Goal: Task Accomplishment & Management: Complete application form

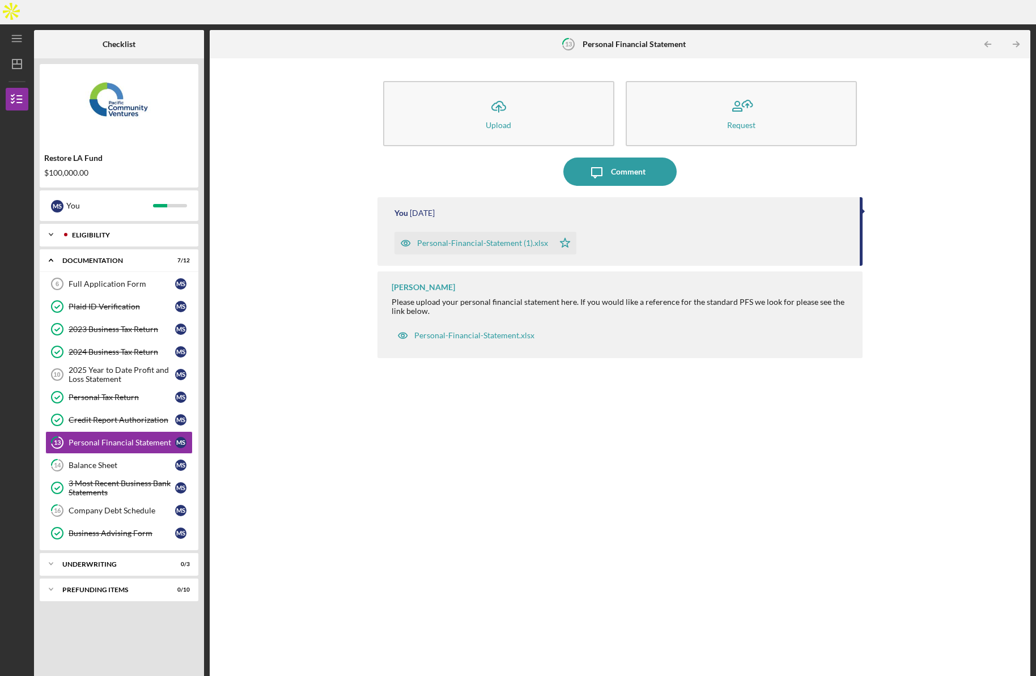
click at [82, 223] on div "Icon/Expander Eligibility 6 / 6" at bounding box center [119, 234] width 159 height 23
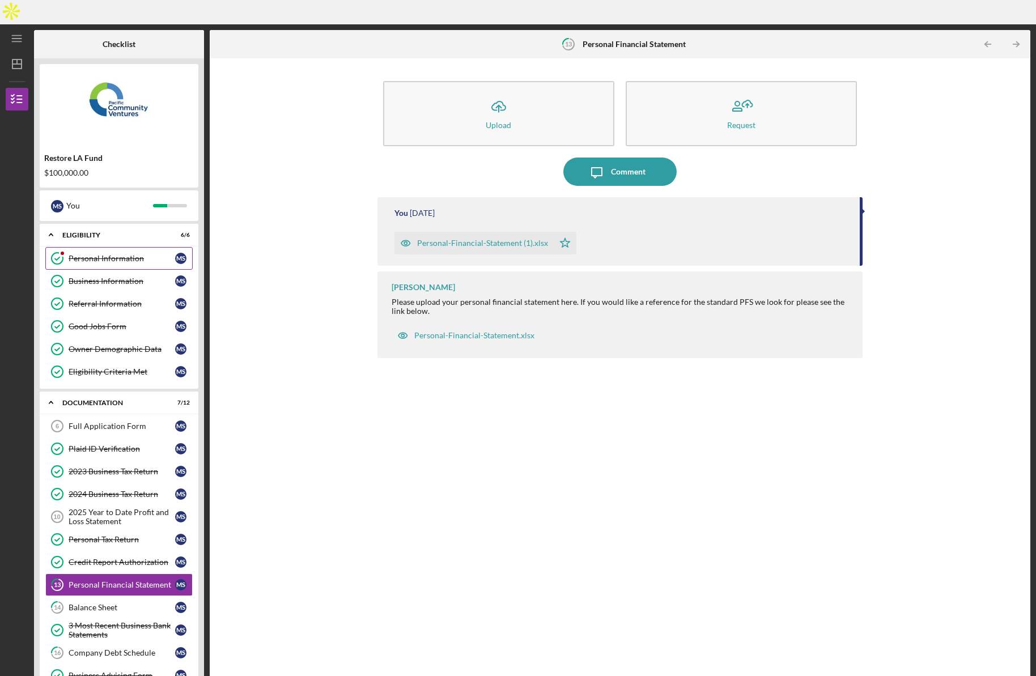
click at [91, 254] on div "Personal Information" at bounding box center [122, 258] width 107 height 9
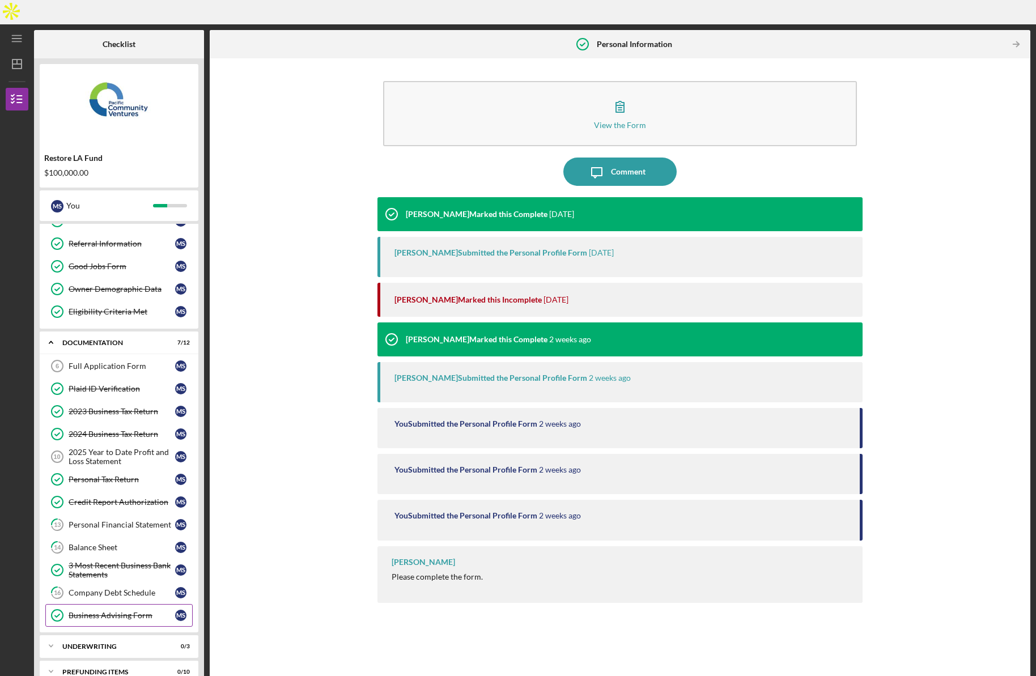
scroll to position [58, 0]
click at [103, 545] on div "Balance Sheet" at bounding box center [122, 549] width 107 height 9
